Goal: Book appointment/travel/reservation

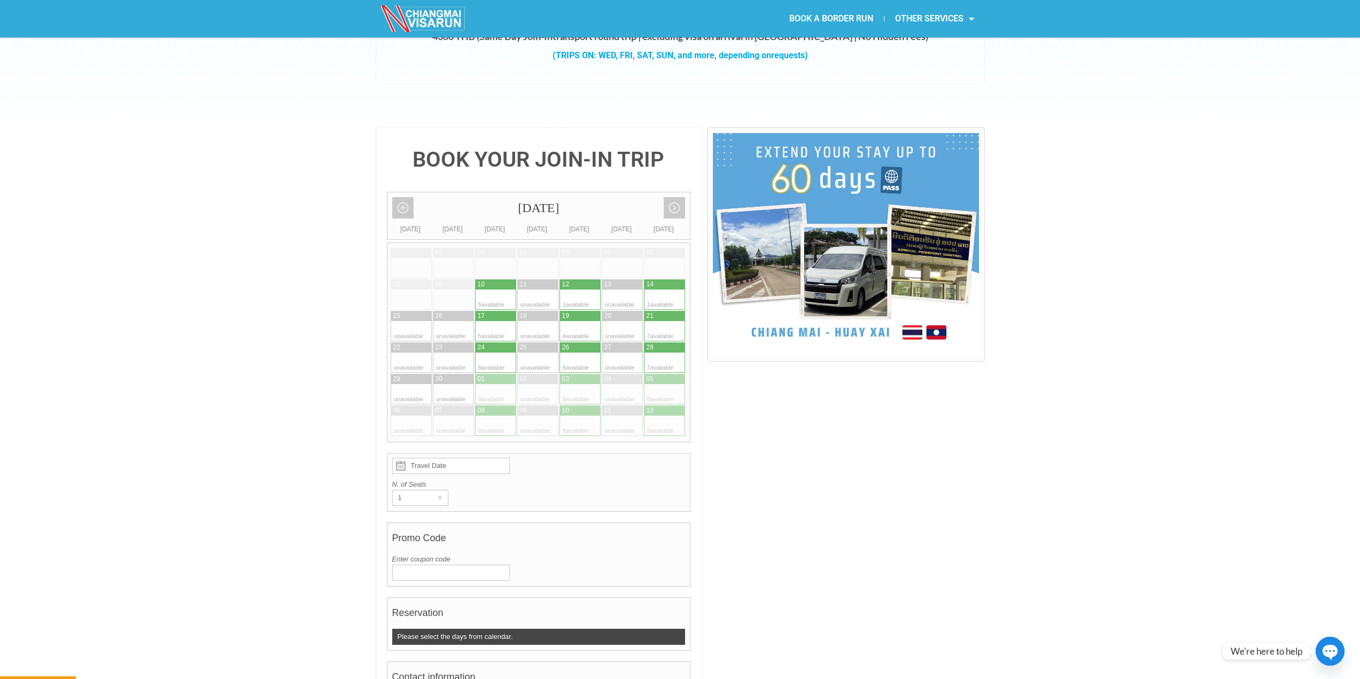
scroll to position [160, 0]
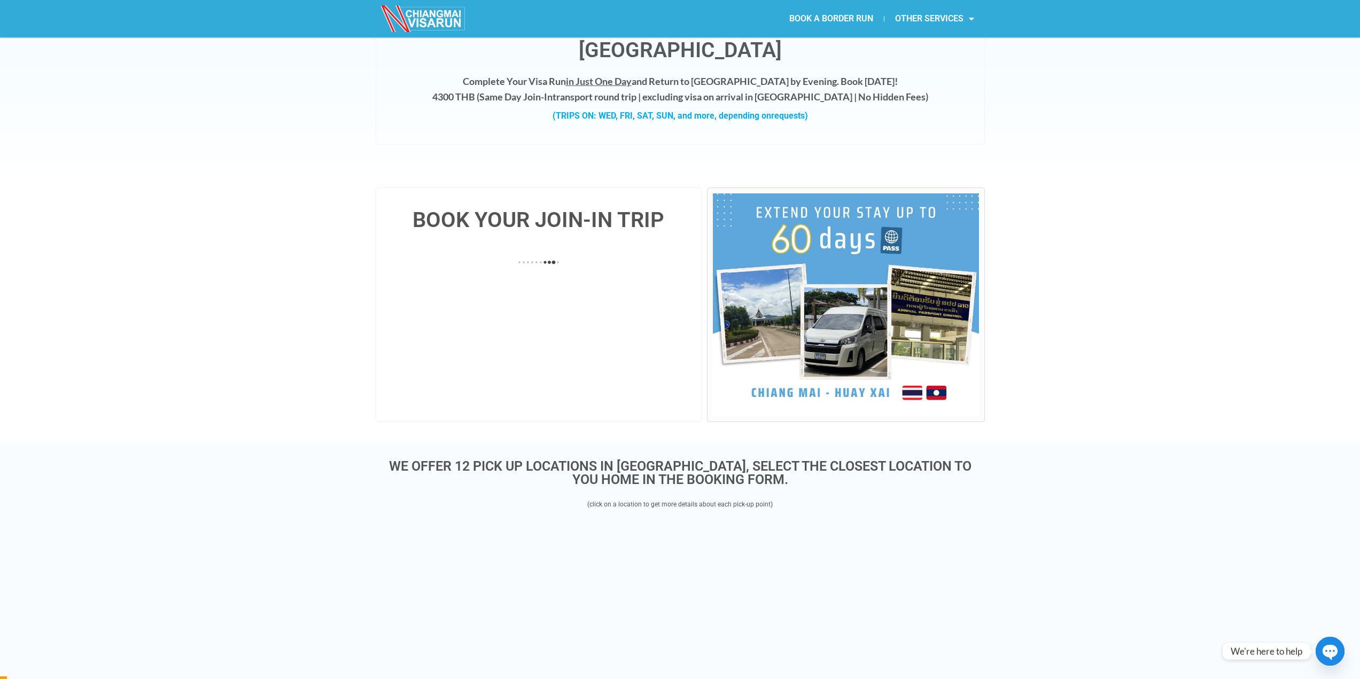
scroll to position [107, 0]
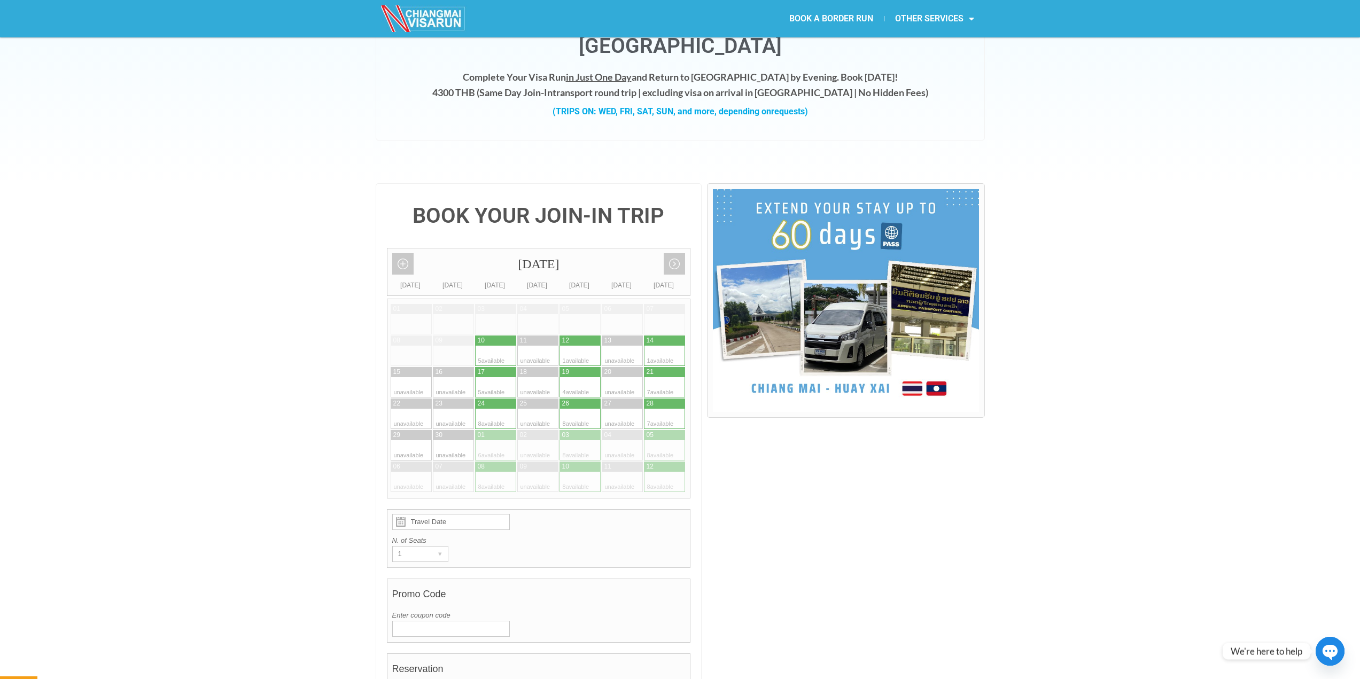
click at [495, 346] on div at bounding box center [485, 356] width 21 height 20
type input "10 September 2025"
radio input "true"
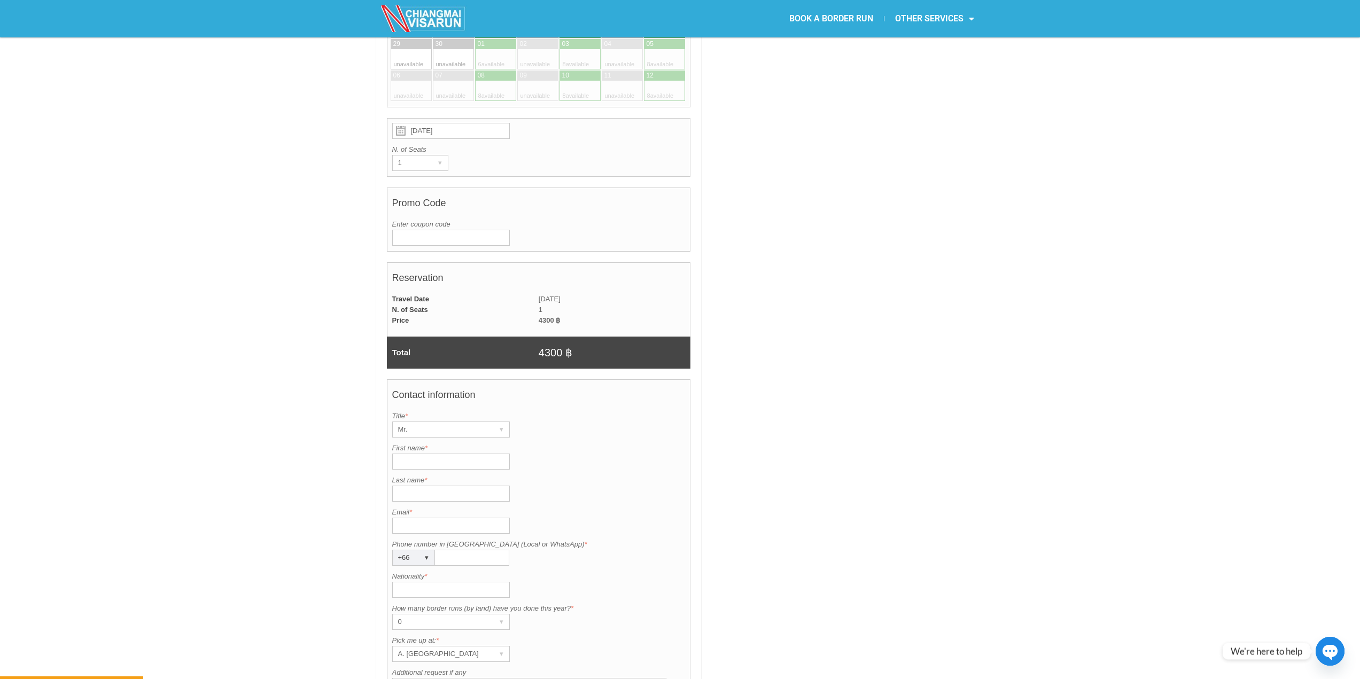
scroll to position [504, 0]
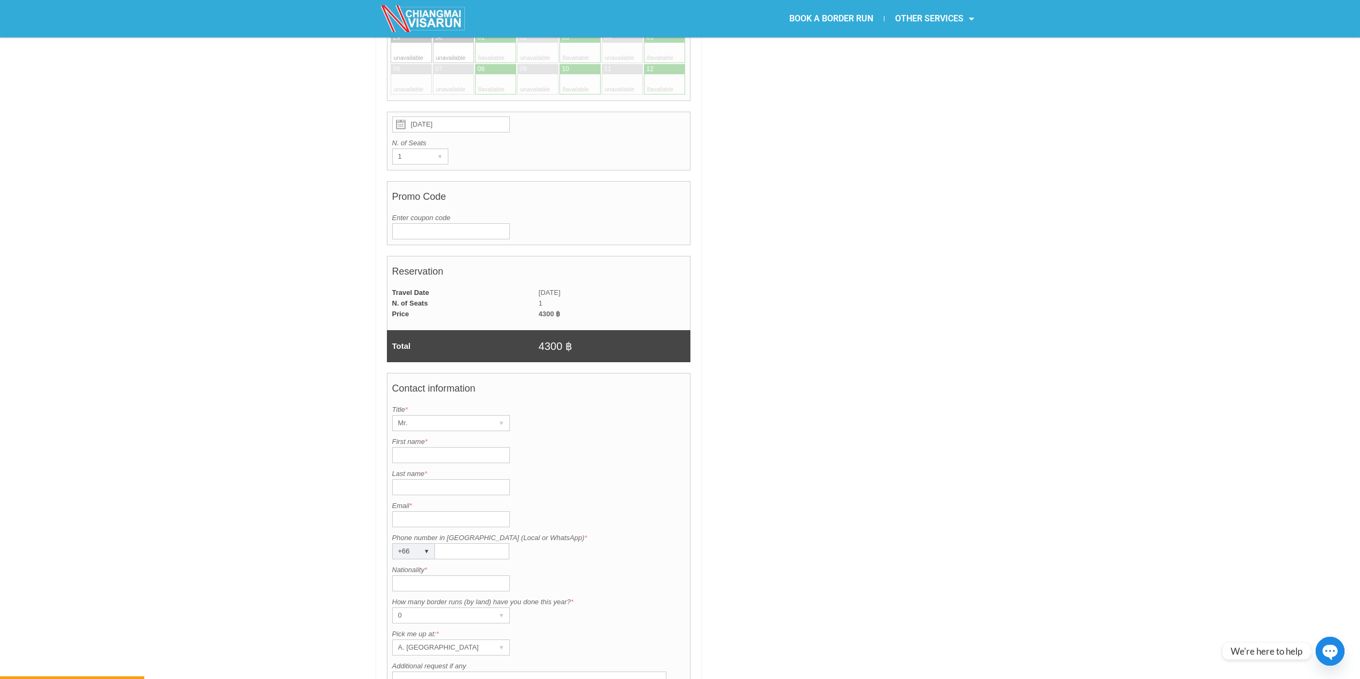
click at [464, 447] on input "First name *" at bounding box center [451, 455] width 118 height 16
type input "Yuri"
type input "Morse"
type input "yuri.morse@gmail.com"
type input "0931824550"
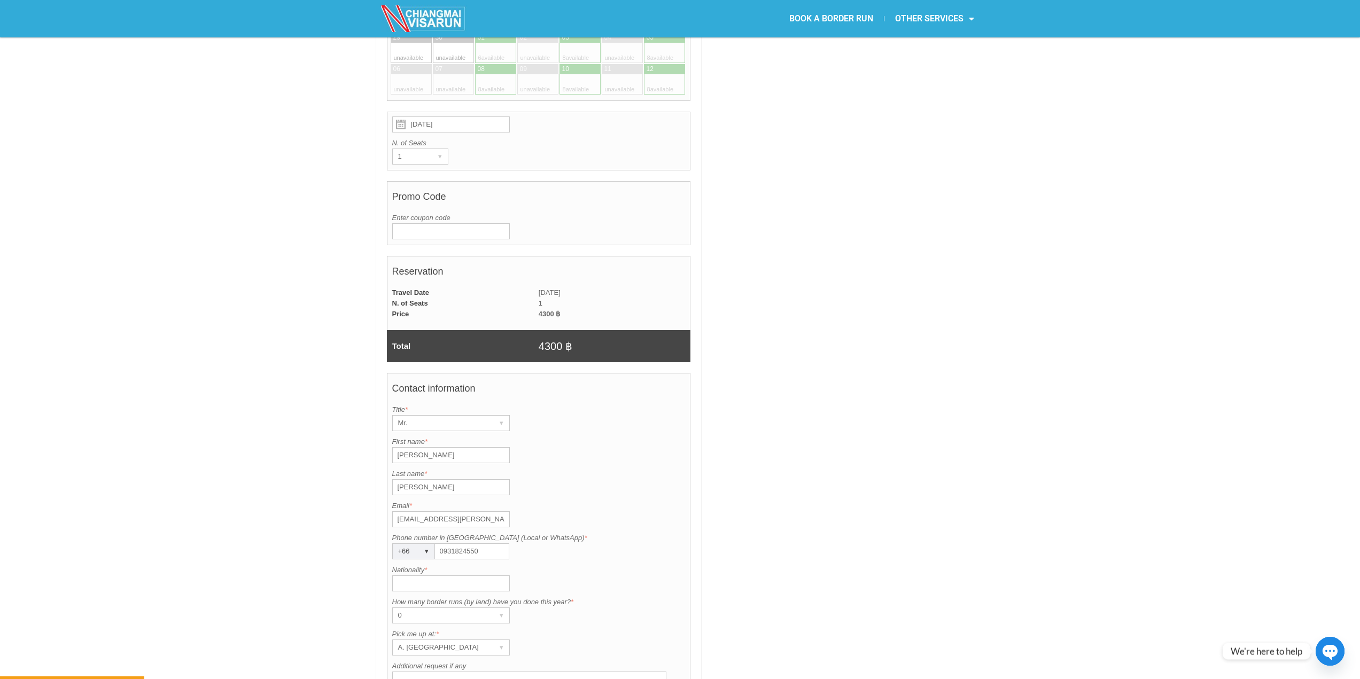
type input "Thailand"
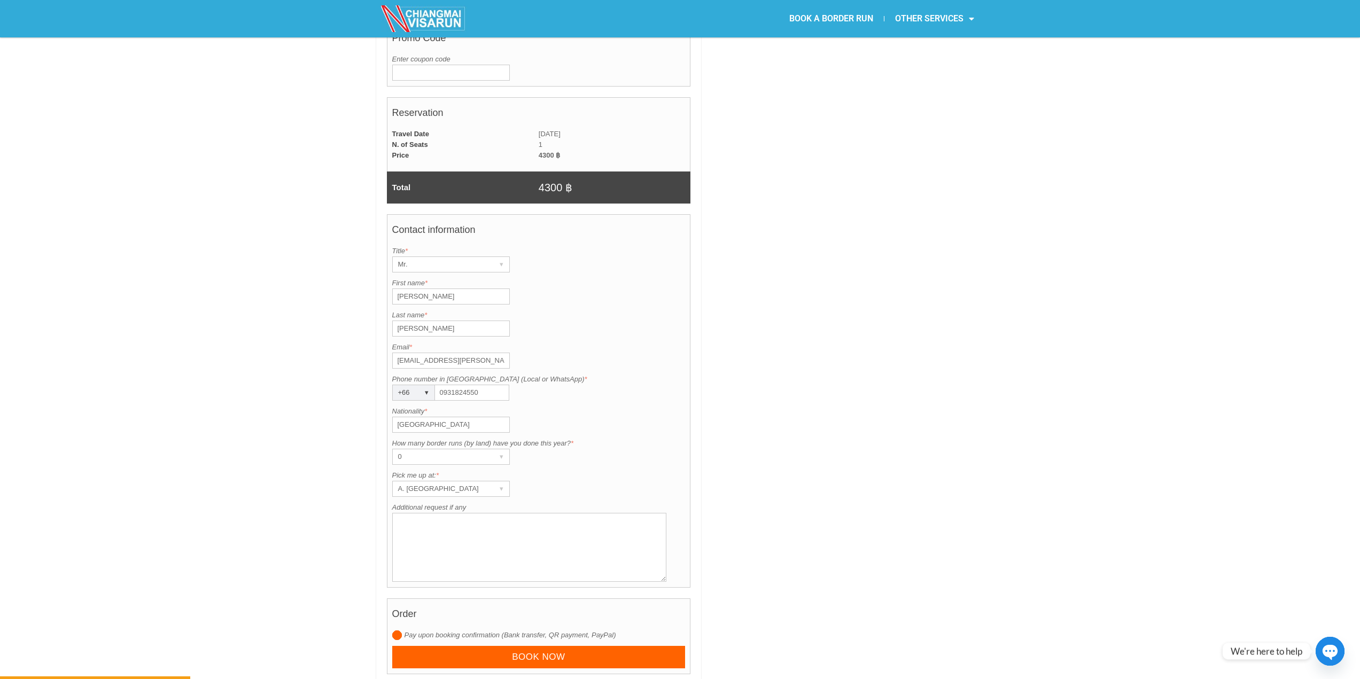
scroll to position [665, 0]
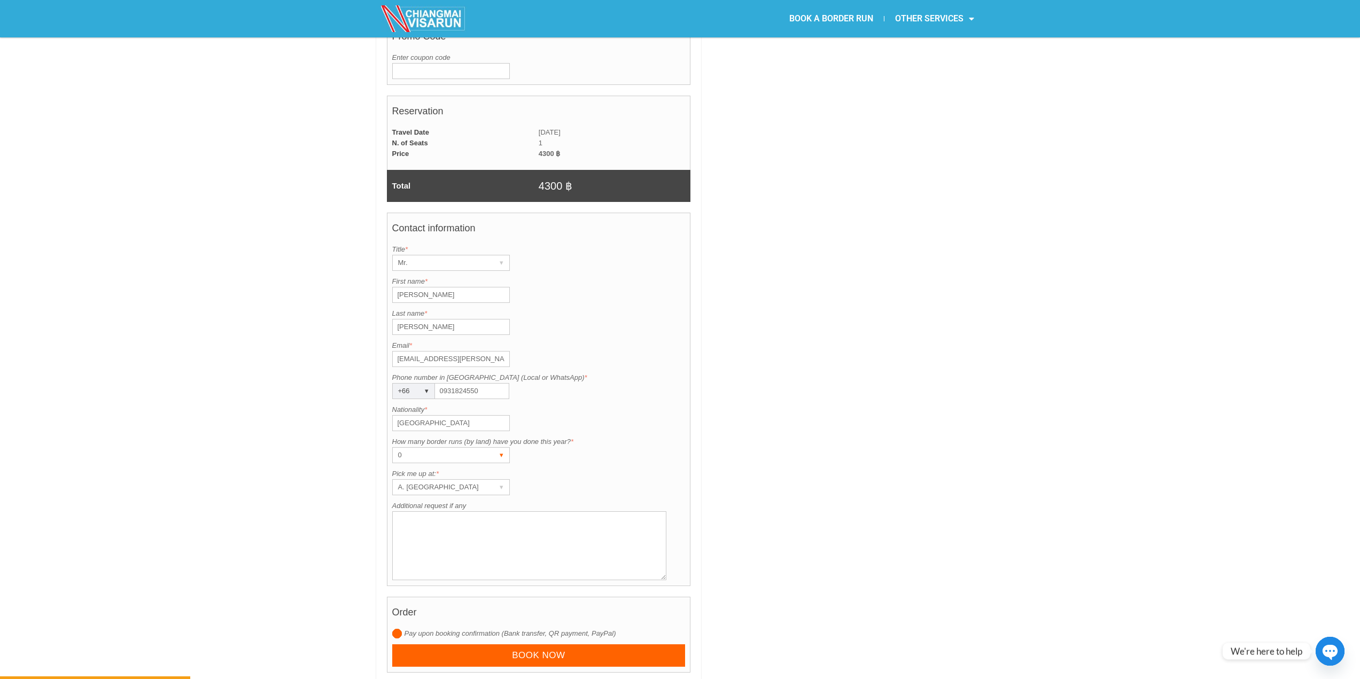
click at [495, 448] on div "▾" at bounding box center [501, 455] width 15 height 15
click at [471, 485] on li "1" at bounding box center [446, 493] width 107 height 16
click at [498, 448] on div "▾" at bounding box center [501, 455] width 15 height 15
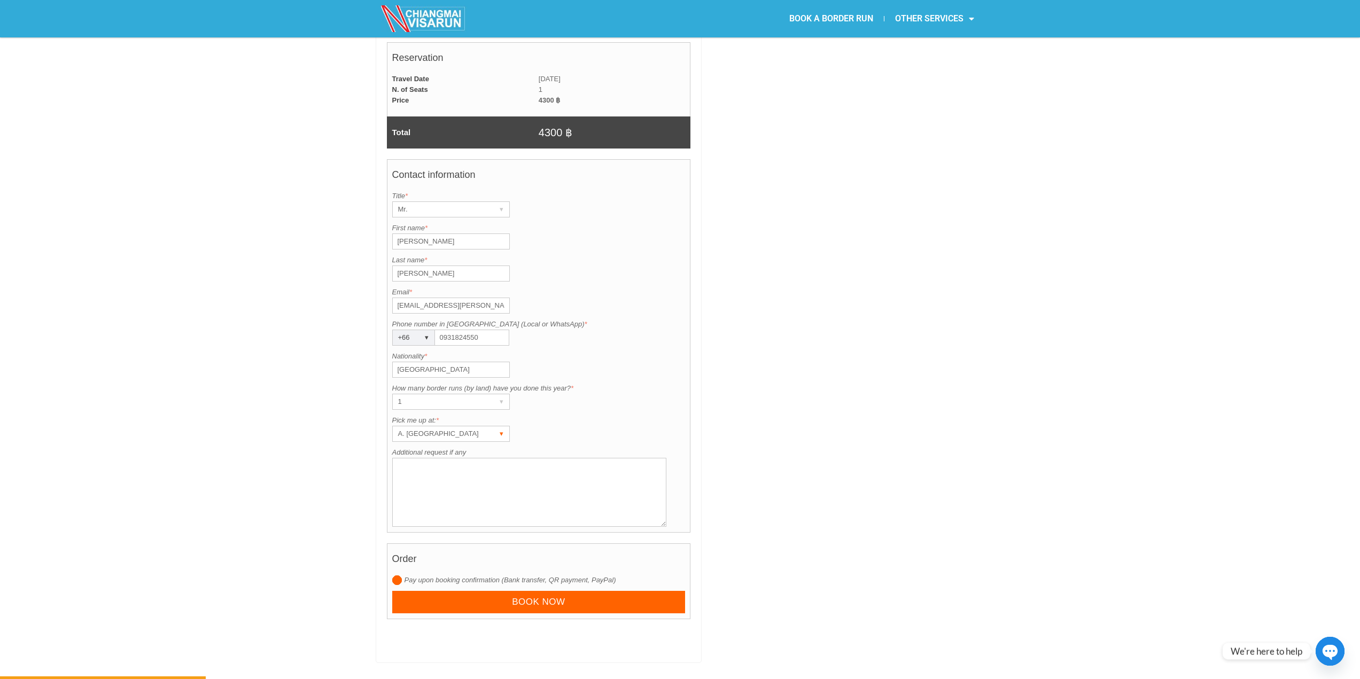
click at [495, 426] on div "▾" at bounding box center [501, 433] width 15 height 15
click at [443, 555] on li "K. MAYA Mall" at bounding box center [446, 563] width 107 height 16
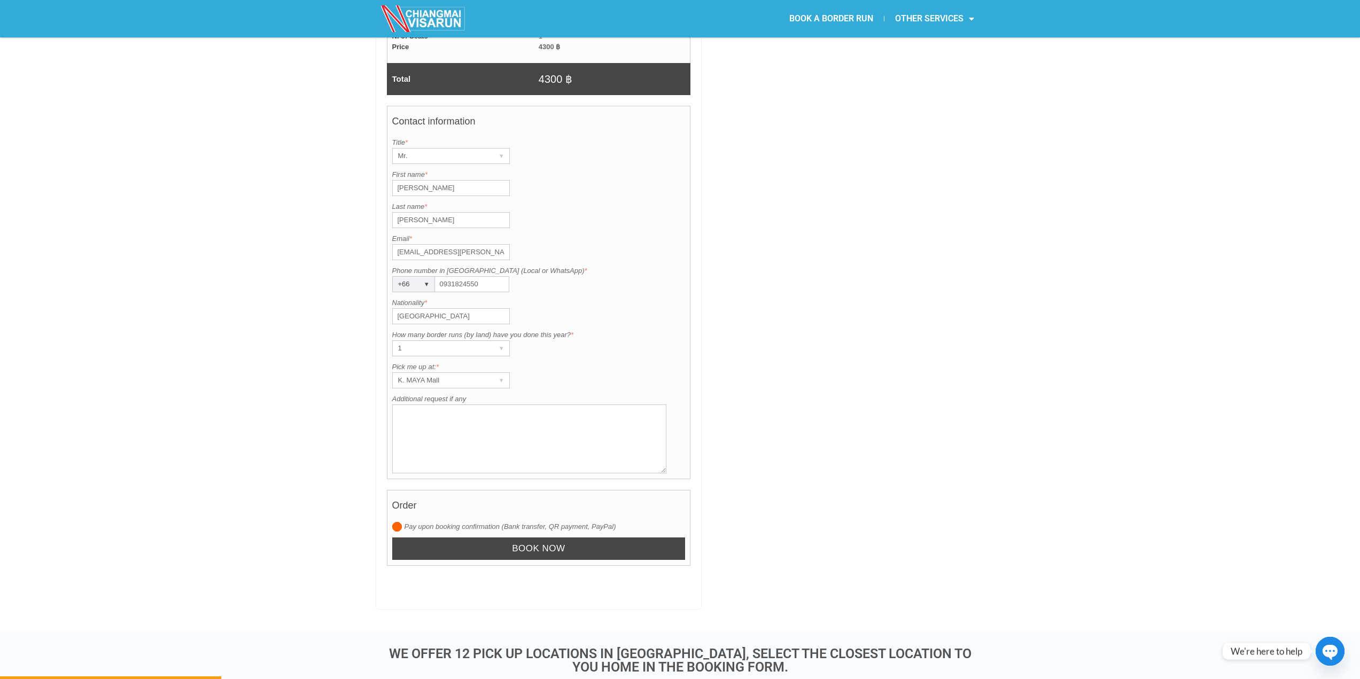
click at [535, 537] on input "Book now" at bounding box center [538, 548] width 293 height 23
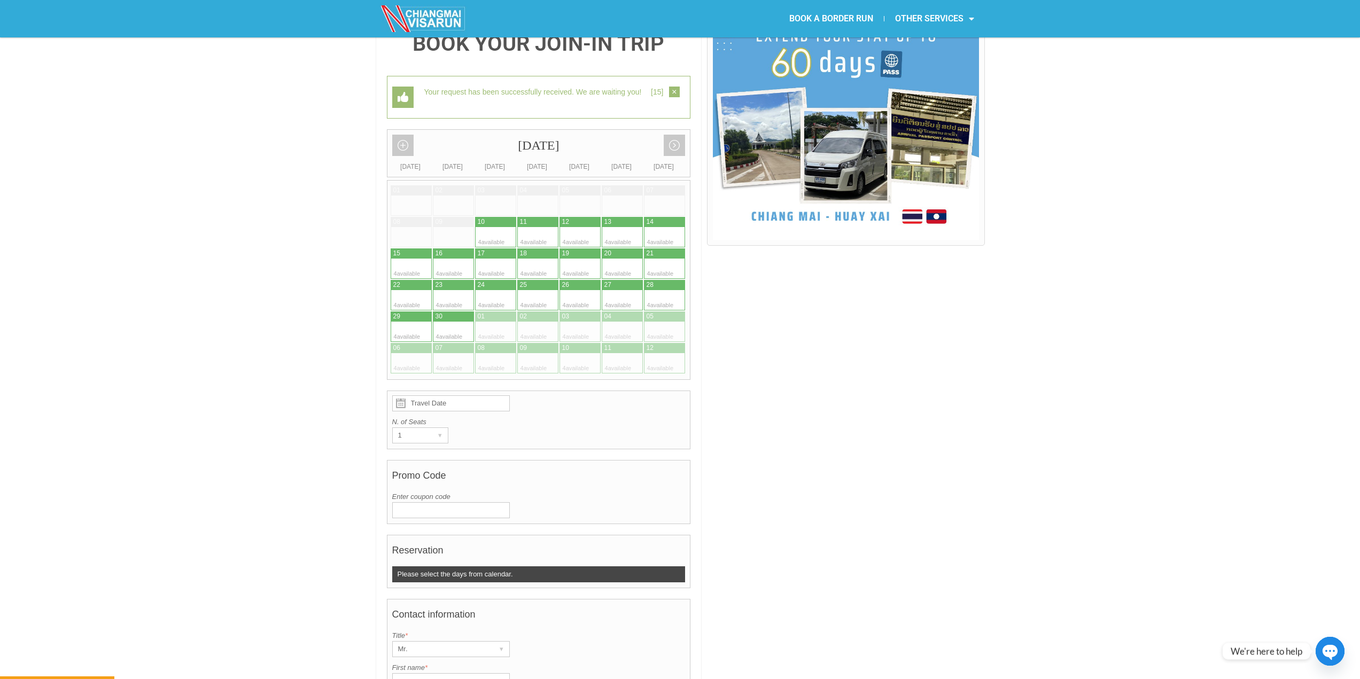
scroll to position [276, 0]
